Goal: Find specific page/section: Find specific page/section

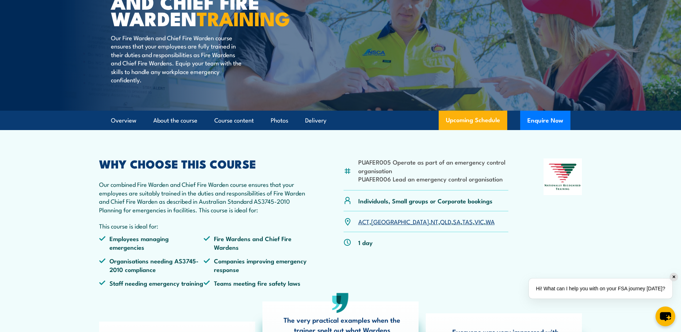
scroll to position [144, 0]
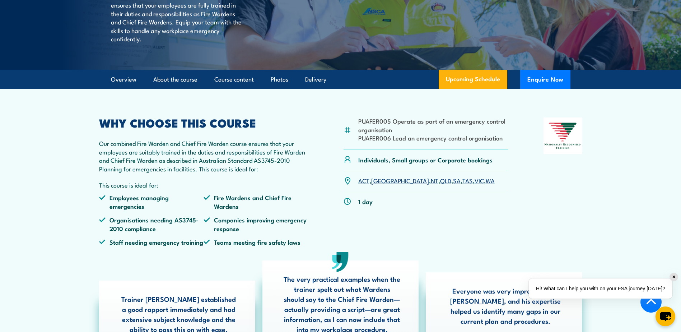
click at [382, 185] on link "[GEOGRAPHIC_DATA]" at bounding box center [400, 180] width 58 height 9
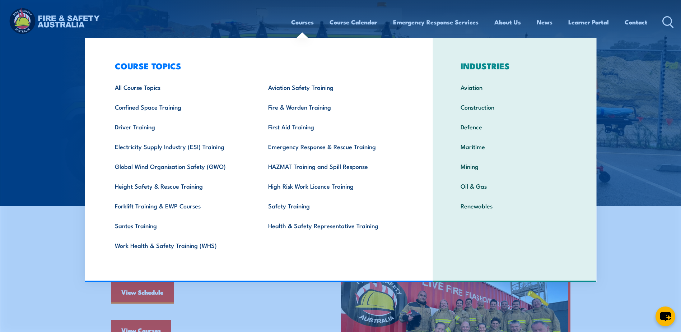
click at [296, 25] on link "Courses" at bounding box center [302, 22] width 23 height 19
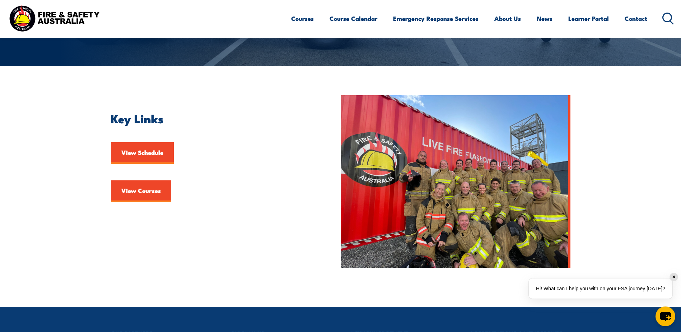
scroll to position [108, 0]
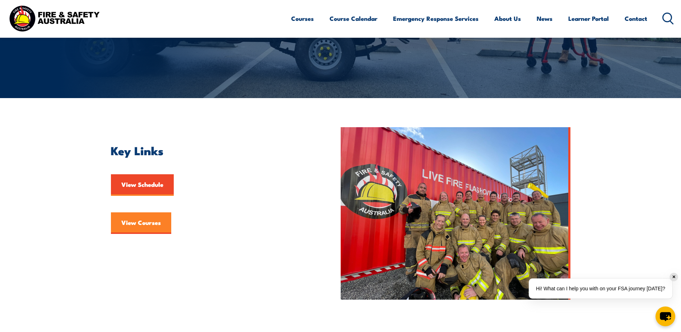
click at [125, 217] on link "View Courses" at bounding box center [141, 223] width 60 height 22
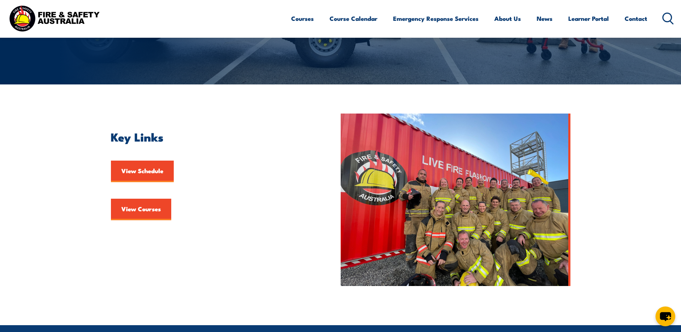
scroll to position [180, 0]
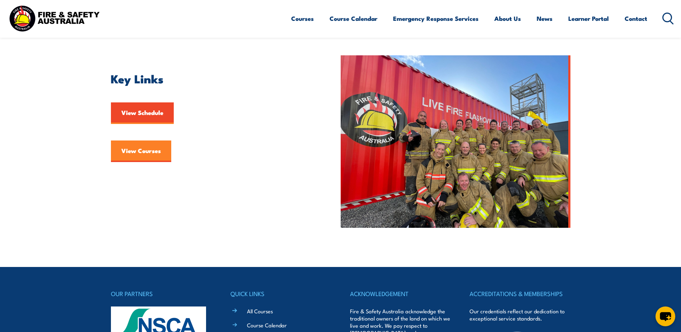
click at [146, 152] on link "View Courses" at bounding box center [141, 151] width 60 height 22
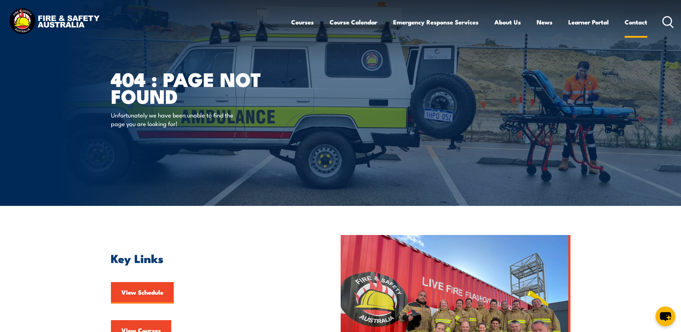
click at [638, 22] on link "Contact" at bounding box center [636, 22] width 23 height 19
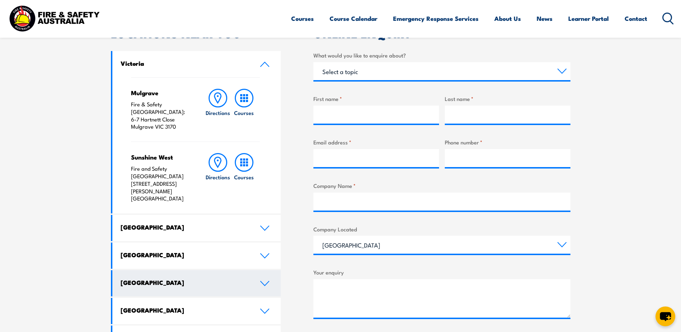
scroll to position [287, 0]
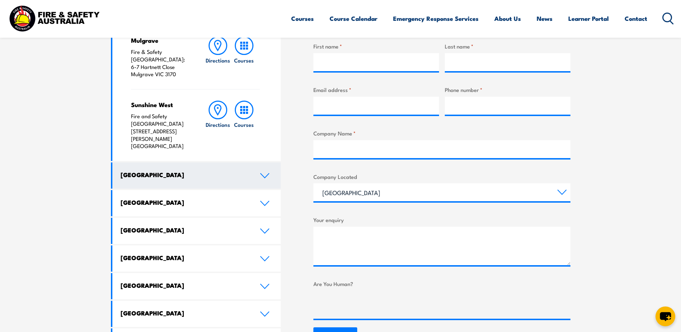
click at [263, 173] on icon at bounding box center [265, 175] width 8 height 4
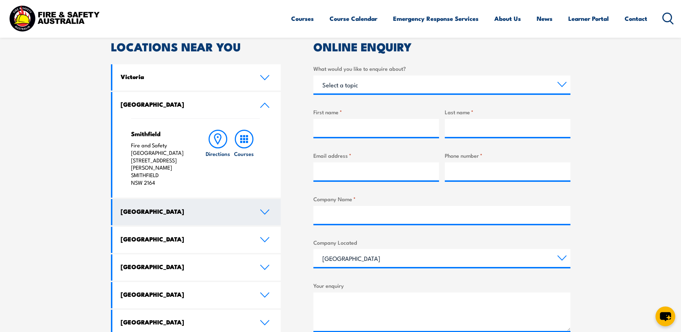
scroll to position [215, 0]
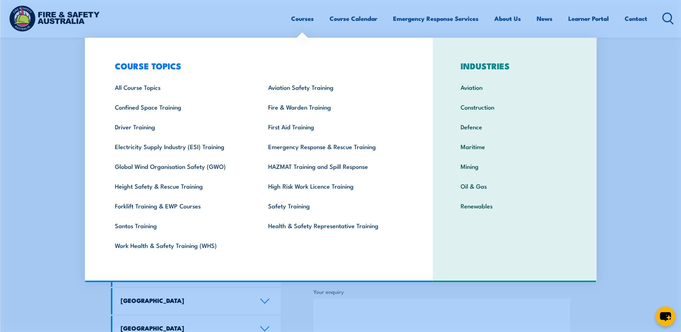
click at [303, 21] on link "Courses" at bounding box center [302, 18] width 23 height 19
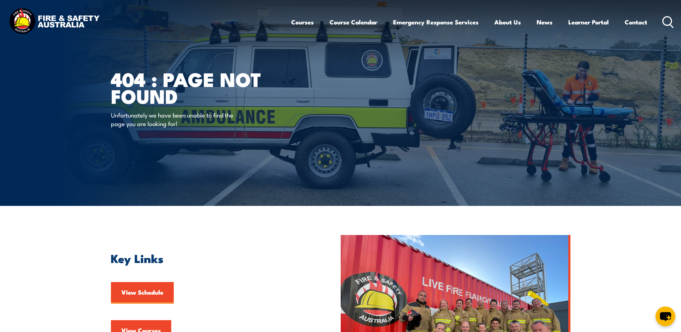
click at [304, 20] on link "Courses" at bounding box center [302, 22] width 23 height 19
click at [626, 21] on link "Contact" at bounding box center [636, 22] width 23 height 19
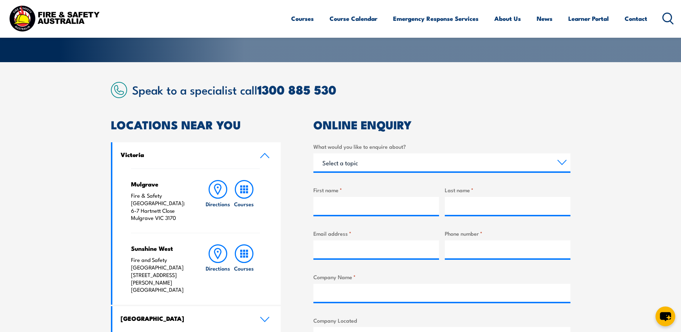
scroll to position [215, 0]
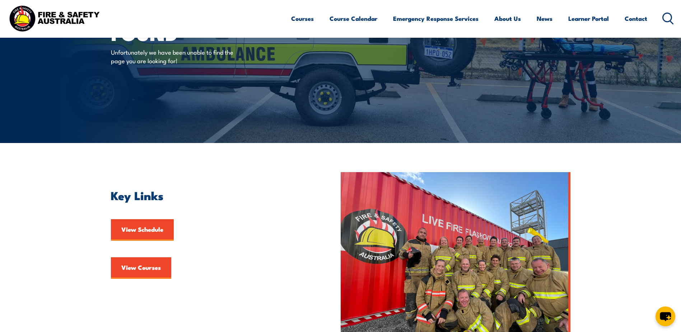
scroll to position [72, 0]
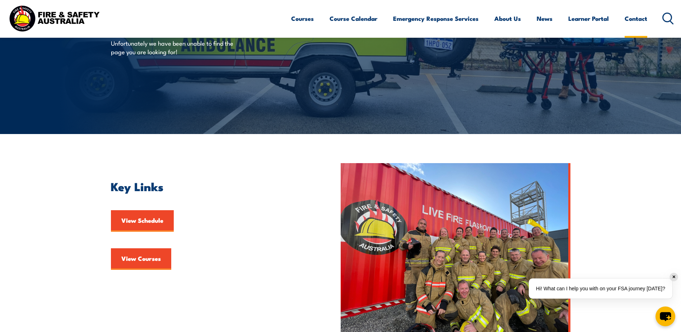
click at [631, 18] on link "Contact" at bounding box center [636, 18] width 23 height 19
